Goal: Use online tool/utility

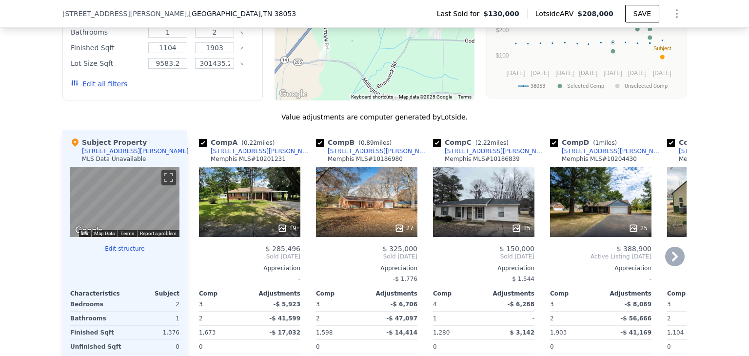
scroll to position [963, 0]
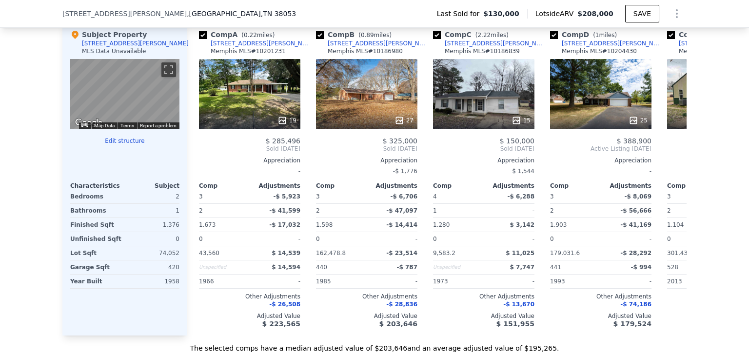
click at [129, 145] on button "Edit structure" at bounding box center [124, 141] width 109 height 8
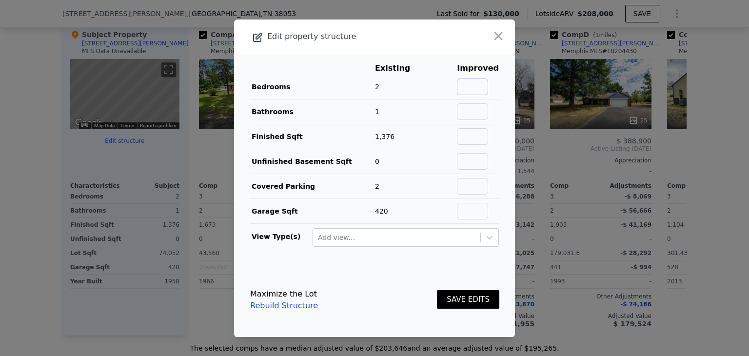
click at [468, 87] on input "text" at bounding box center [472, 87] width 31 height 17
type input "3"
click at [468, 109] on input "text" at bounding box center [472, 111] width 31 height 17
type input "2"
click at [499, 110] on main "Existing Improved Bedrooms 2 50% 3 Bathrooms 1 100% 2 Finished Sqft 1,376 Unfin…" at bounding box center [374, 158] width 281 height 209
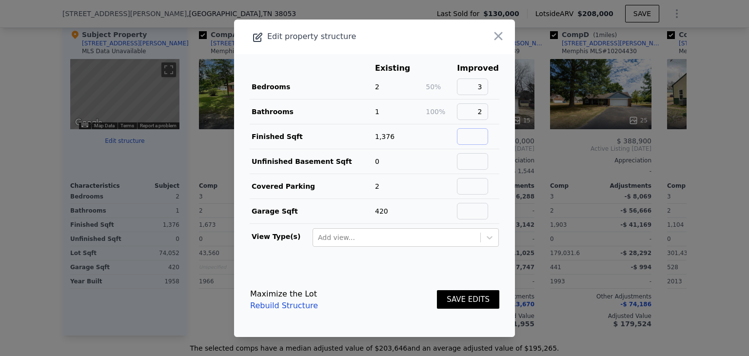
click at [465, 136] on input "text" at bounding box center [472, 136] width 31 height 17
type input "1900"
click at [453, 300] on button "SAVE EDITS" at bounding box center [468, 299] width 62 height 19
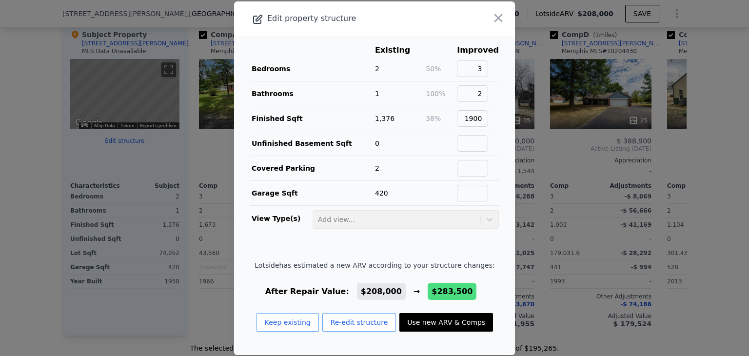
click at [437, 321] on button "Use new ARV & Comps" at bounding box center [446, 322] width 94 height 19
type input "3"
type input "2"
type input "1673"
type input "2304"
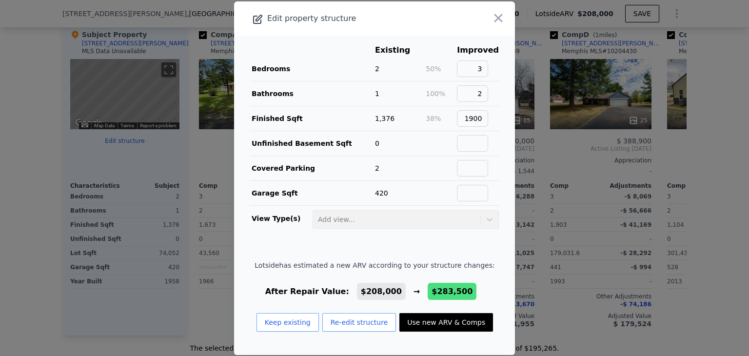
type input "43560"
type input "67953.6"
type input "$ 283,500"
type input "$ 128,328"
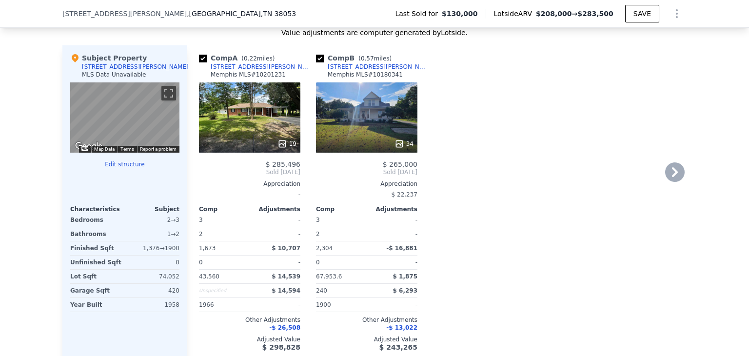
scroll to position [913, 0]
